Goal: Browse casually: Explore the website without a specific task or goal

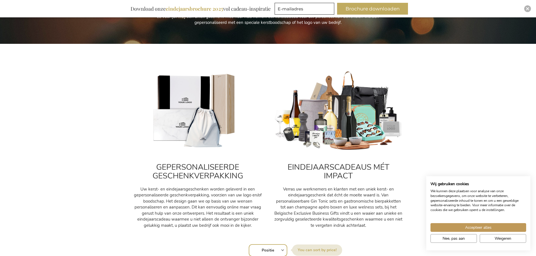
scroll to position [145, 0]
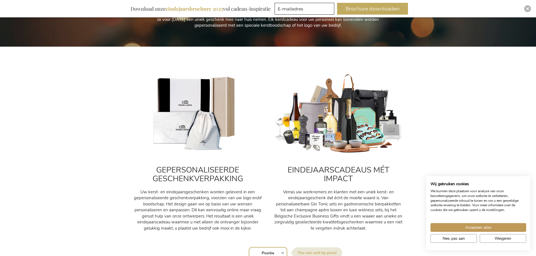
click at [345, 88] on img at bounding box center [338, 114] width 129 height 81
click at [350, 111] on img at bounding box center [338, 114] width 129 height 81
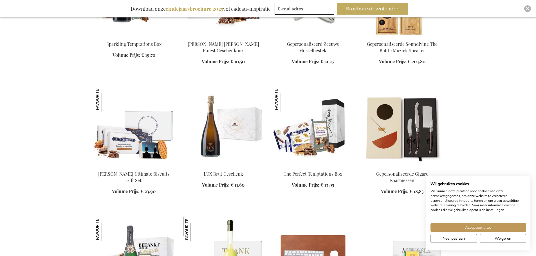
scroll to position [461, 0]
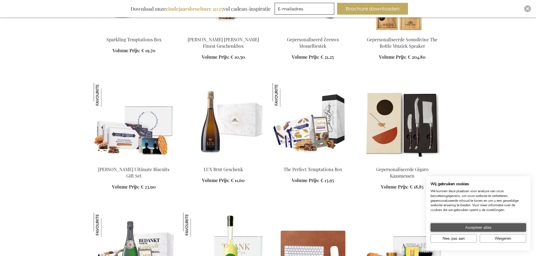
click at [474, 229] on span "Accepteer alles" at bounding box center [478, 228] width 26 height 6
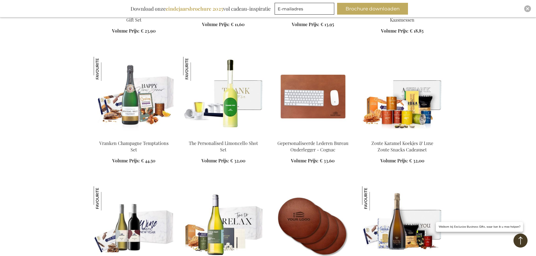
scroll to position [617, 0]
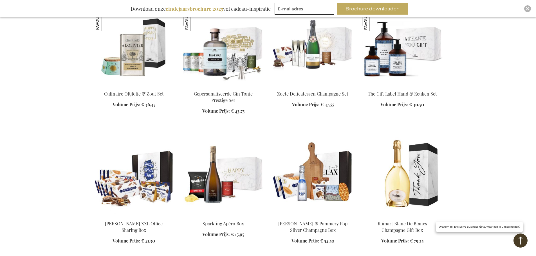
scroll to position [927, 0]
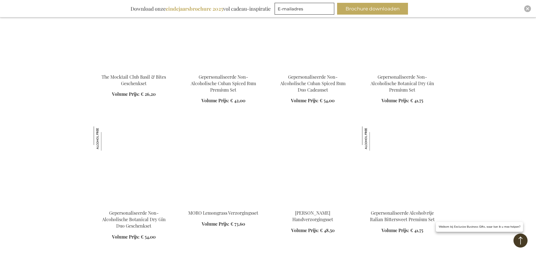
scroll to position [1857, 0]
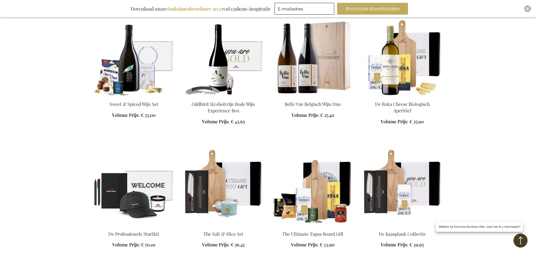
scroll to position [2301, 0]
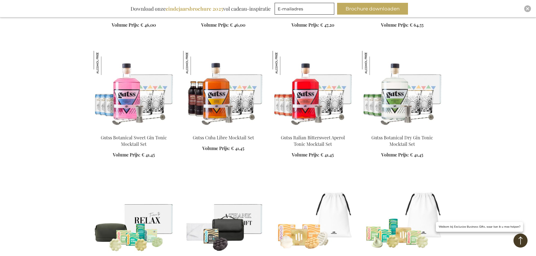
scroll to position [2608, 0]
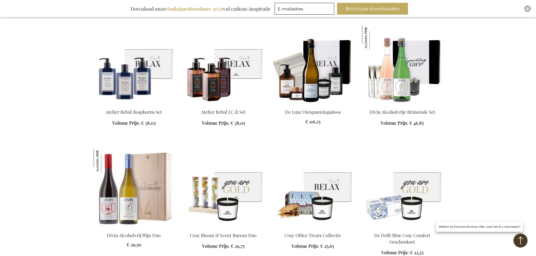
scroll to position [2971, 0]
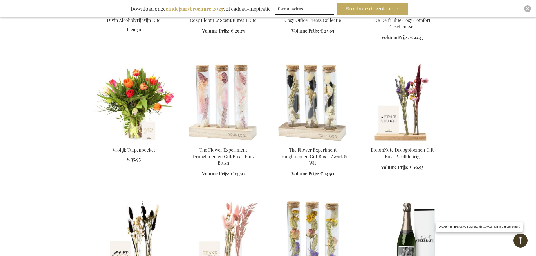
scroll to position [3189, 0]
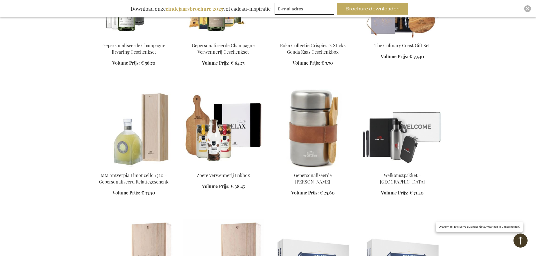
scroll to position [3578, 0]
